Goal: Navigation & Orientation: Find specific page/section

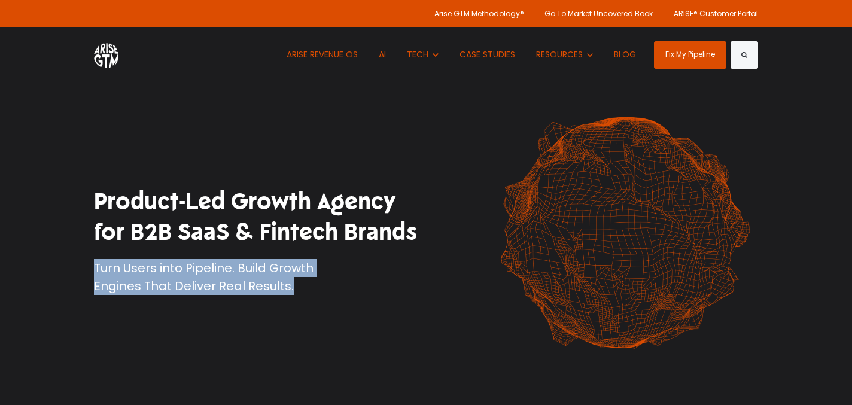
drag, startPoint x: 185, startPoint y: 304, endPoint x: 198, endPoint y: 256, distance: 50.2
click at [198, 256] on div "Product-Led Growth Agency for B2B SaaS & Fintech Brands Turn Users into Pipelin…" at bounding box center [426, 240] width 682 height 273
click at [231, 264] on p "Turn Users into Pipeline. Build Growth Engines That Deliver Real Results." at bounding box center [255, 277] width 323 height 36
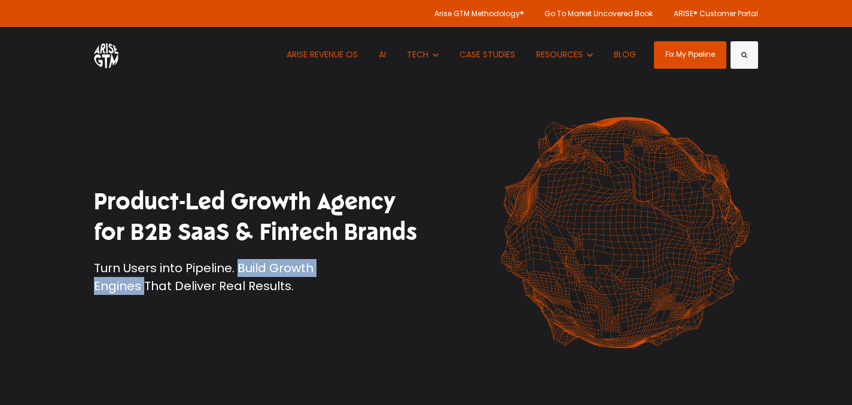
drag, startPoint x: 237, startPoint y: 267, endPoint x: 144, endPoint y: 287, distance: 94.8
click at [144, 287] on p "Turn Users into Pipeline. Build Growth Engines That Deliver Real Results." at bounding box center [255, 277] width 323 height 36
copy p "Build Growth Engines"
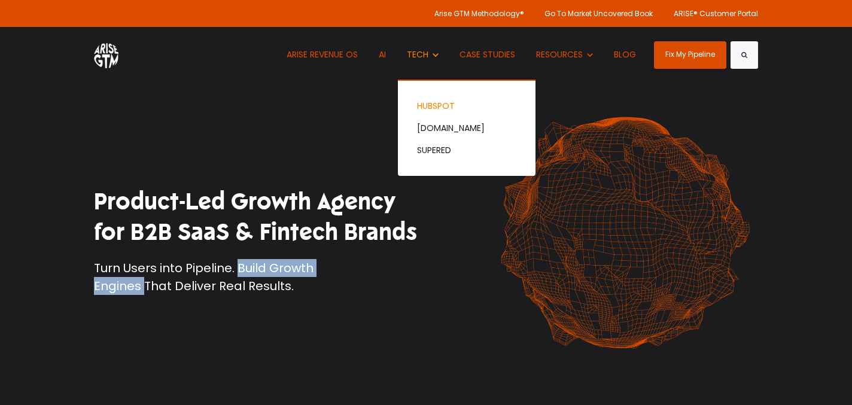
click at [427, 106] on link "HUBSPOT" at bounding box center [467, 106] width 138 height 22
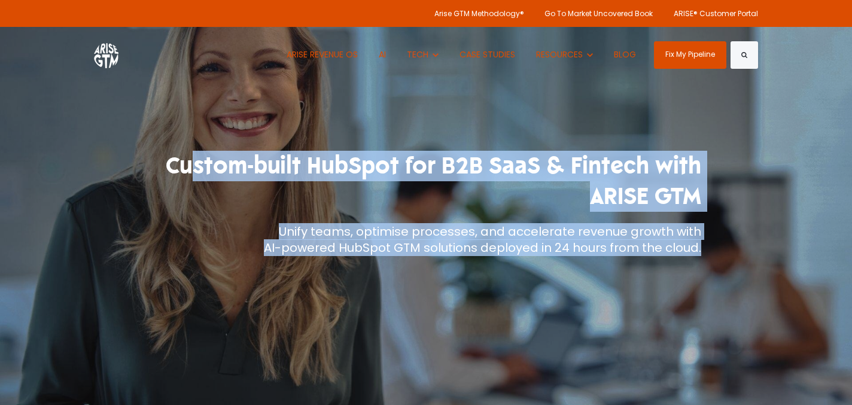
drag, startPoint x: 0, startPoint y: 0, endPoint x: 368, endPoint y: 277, distance: 460.7
click at [368, 277] on div "Custom-built HubSpot for B2B SaaS & Fintech with ARISE GTM Unify teams, optimis…" at bounding box center [426, 203] width 551 height 407
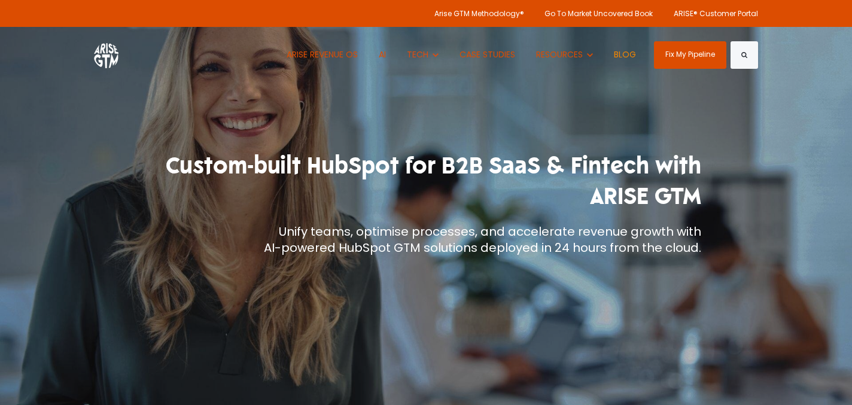
click at [622, 52] on link "BLOG" at bounding box center [625, 55] width 40 height 56
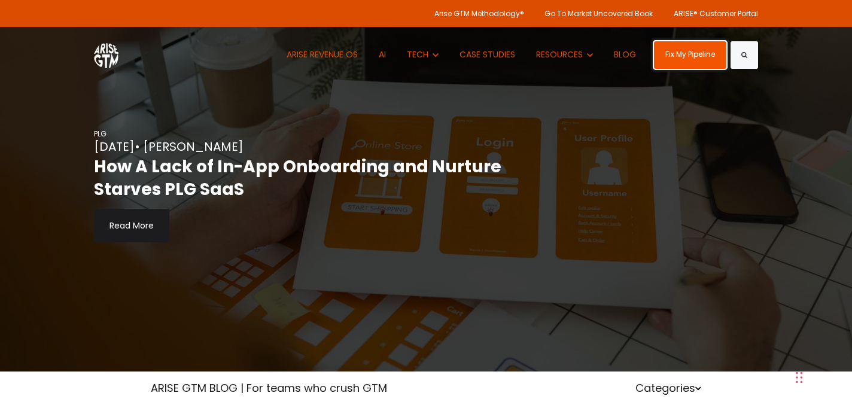
click at [692, 59] on link "Fix My Pipeline" at bounding box center [690, 55] width 72 height 28
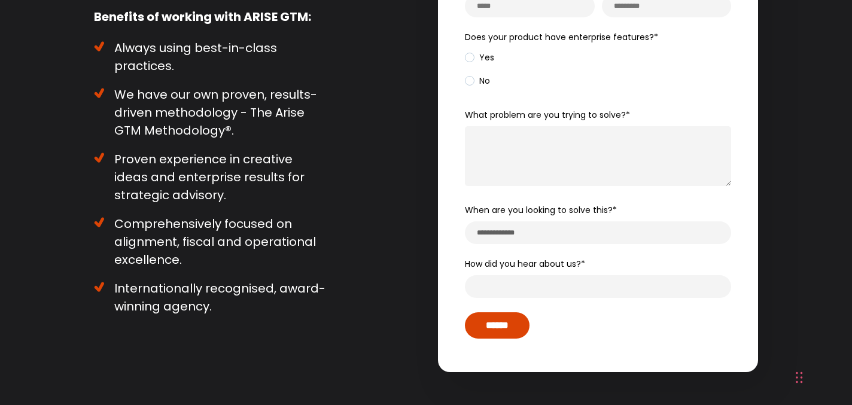
scroll to position [241, 0]
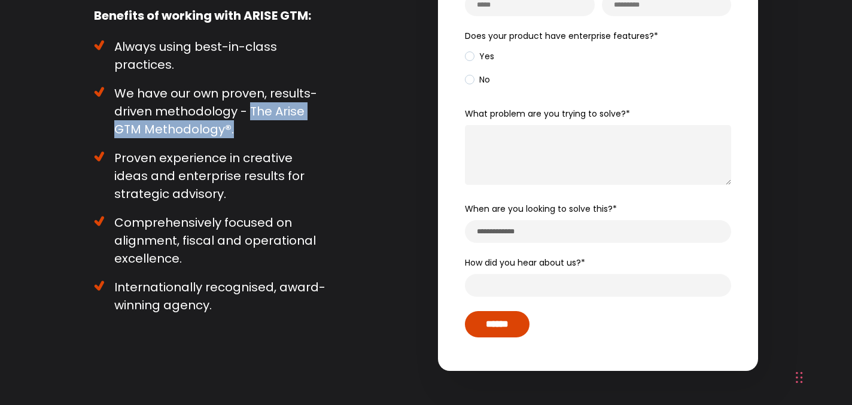
drag, startPoint x: 249, startPoint y: 111, endPoint x: 247, endPoint y: 136, distance: 25.8
click at [247, 136] on li "We have our own proven, results-driven methodology - The Arise GTM Methodology …" at bounding box center [210, 111] width 233 height 54
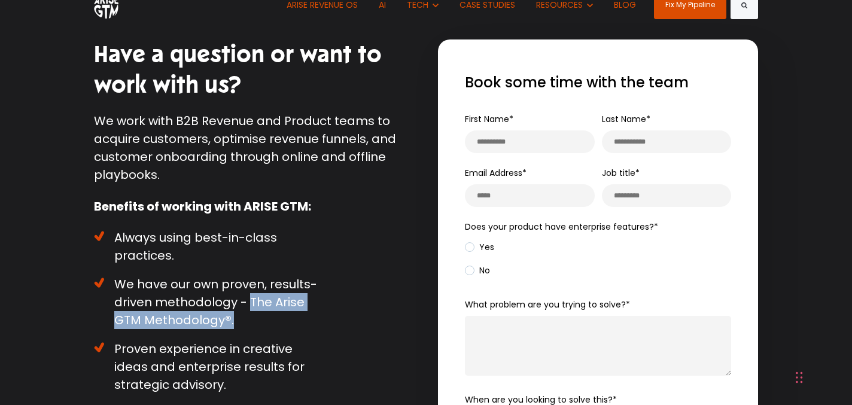
scroll to position [0, 0]
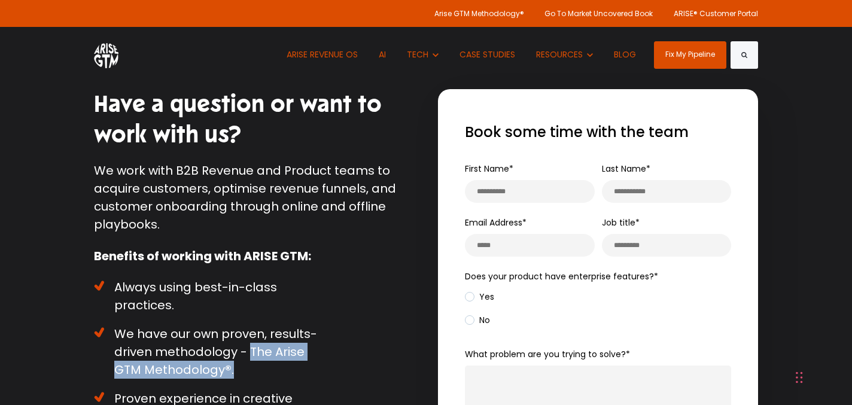
click at [101, 54] on img at bounding box center [106, 54] width 25 height 27
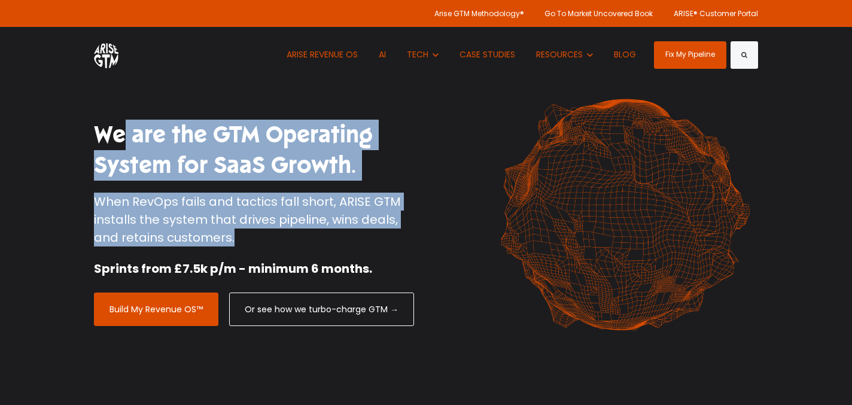
drag, startPoint x: 108, startPoint y: 105, endPoint x: 76, endPoint y: 247, distance: 146.0
click at [76, 247] on div "We are the GTM Operating System for SaaS Growth. When RevOps fails and tactics …" at bounding box center [426, 223] width 852 height 446
